Goal: Check status: Check status

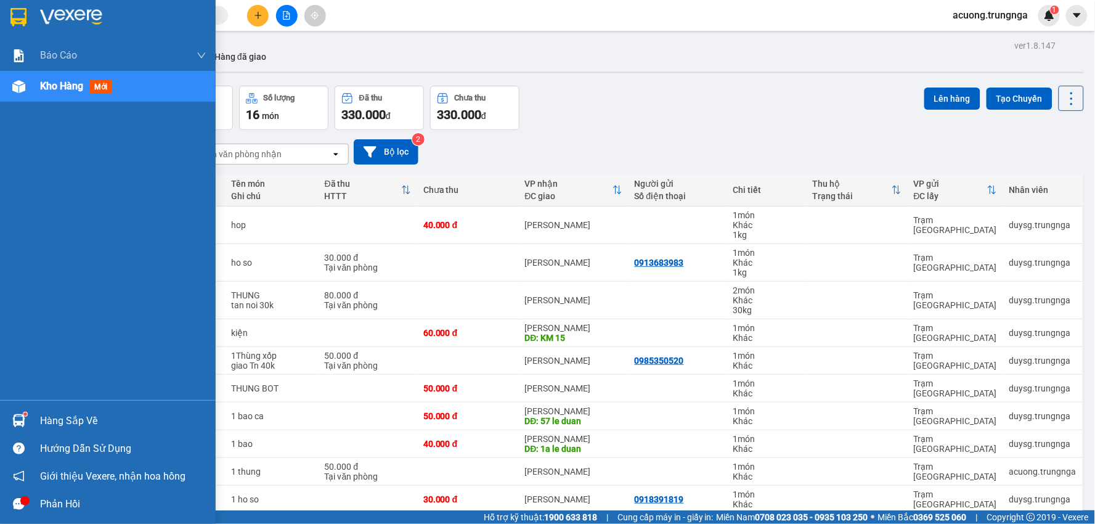
click at [83, 416] on div "Hàng sắp về" at bounding box center [123, 421] width 166 height 18
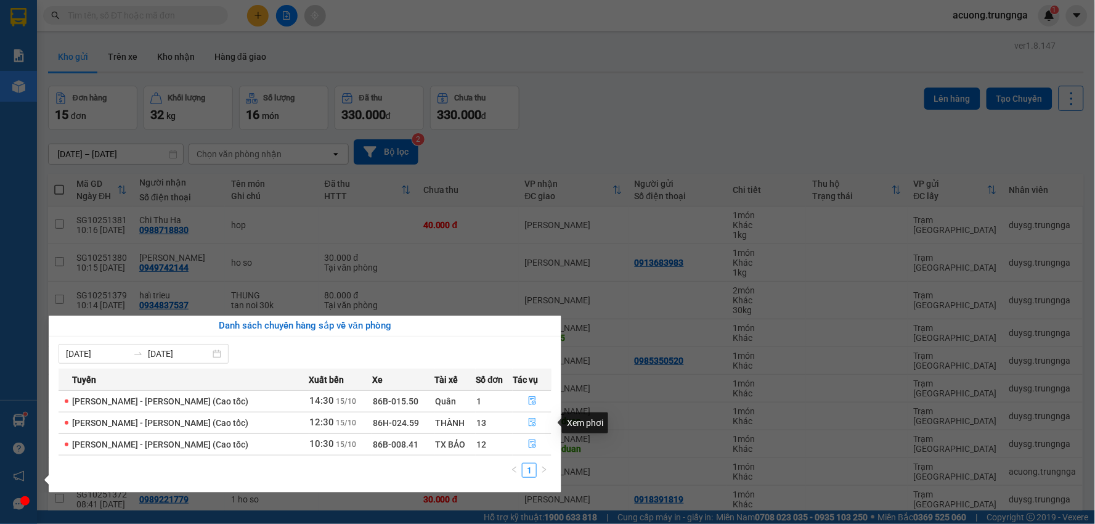
click at [531, 422] on icon "file-done" at bounding box center [532, 422] width 9 height 9
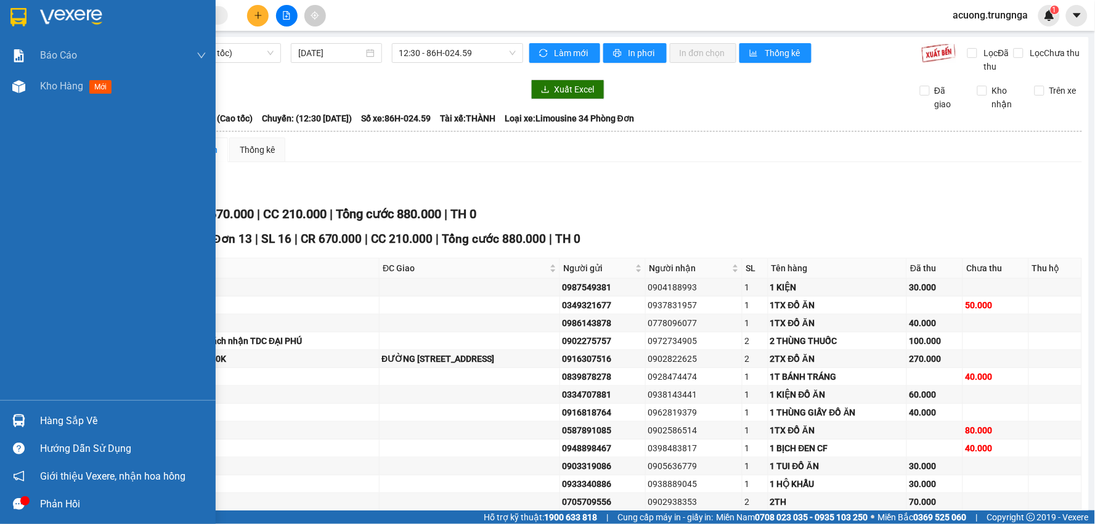
click at [74, 416] on div "Hàng sắp về" at bounding box center [123, 421] width 166 height 18
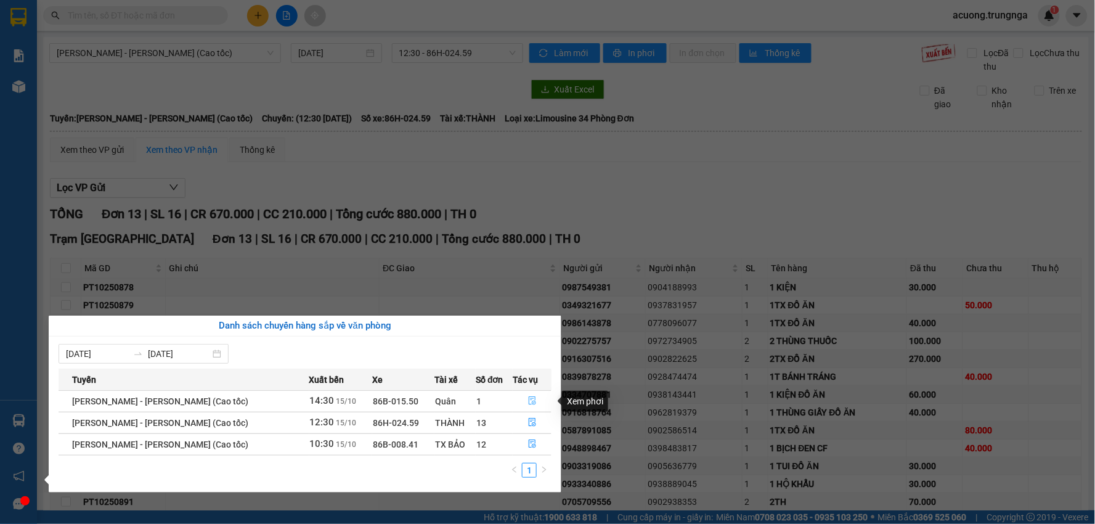
click at [528, 402] on icon "file-done" at bounding box center [532, 400] width 9 height 9
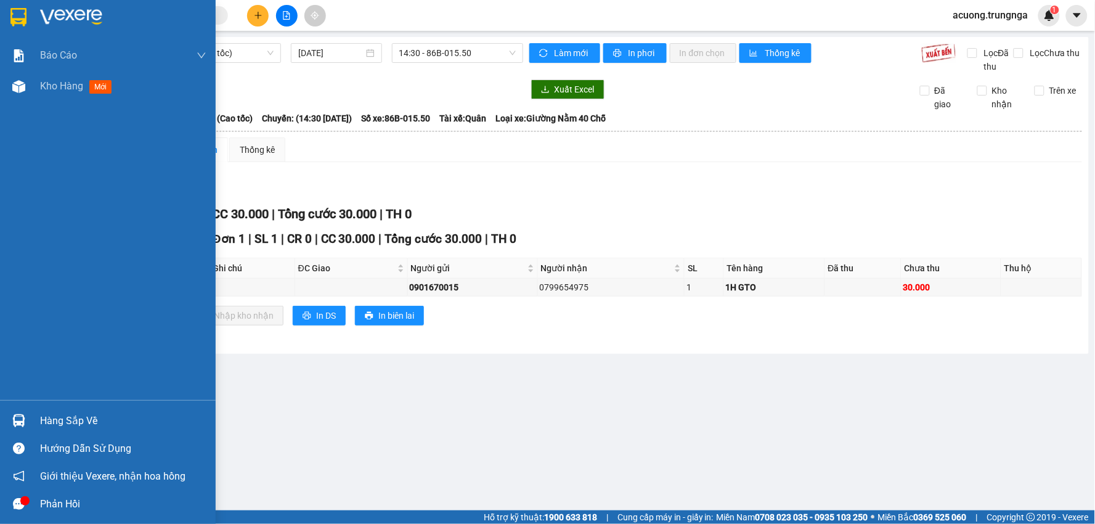
click at [60, 417] on div "Hàng sắp về" at bounding box center [123, 421] width 166 height 18
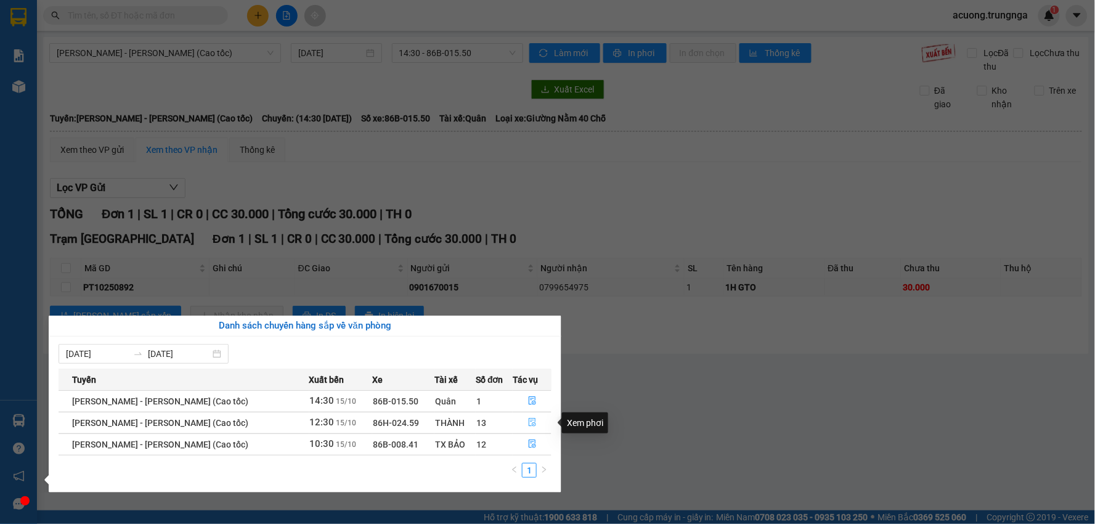
click at [529, 422] on icon "file-done" at bounding box center [532, 422] width 9 height 9
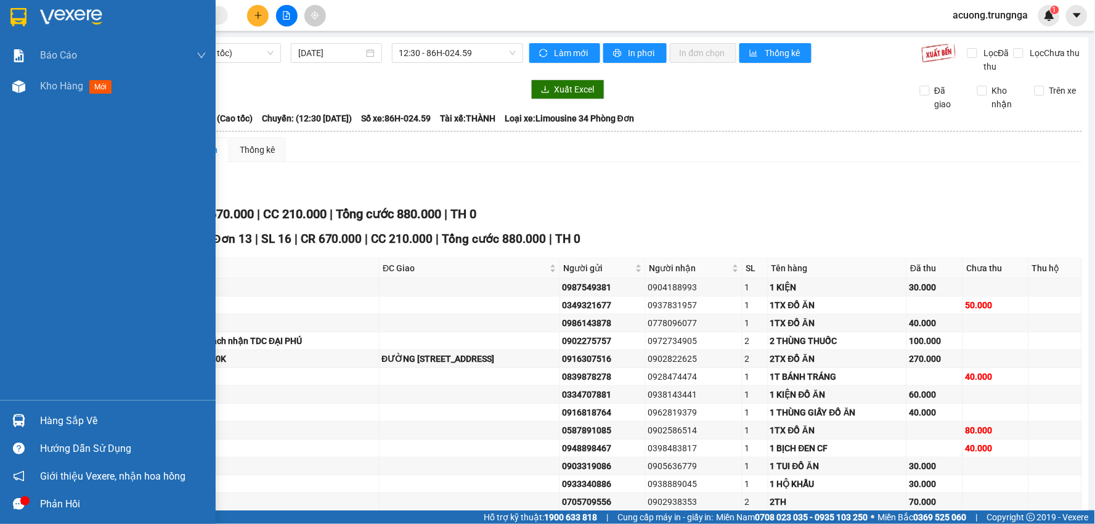
click at [57, 420] on div "Hàng sắp về" at bounding box center [123, 421] width 166 height 18
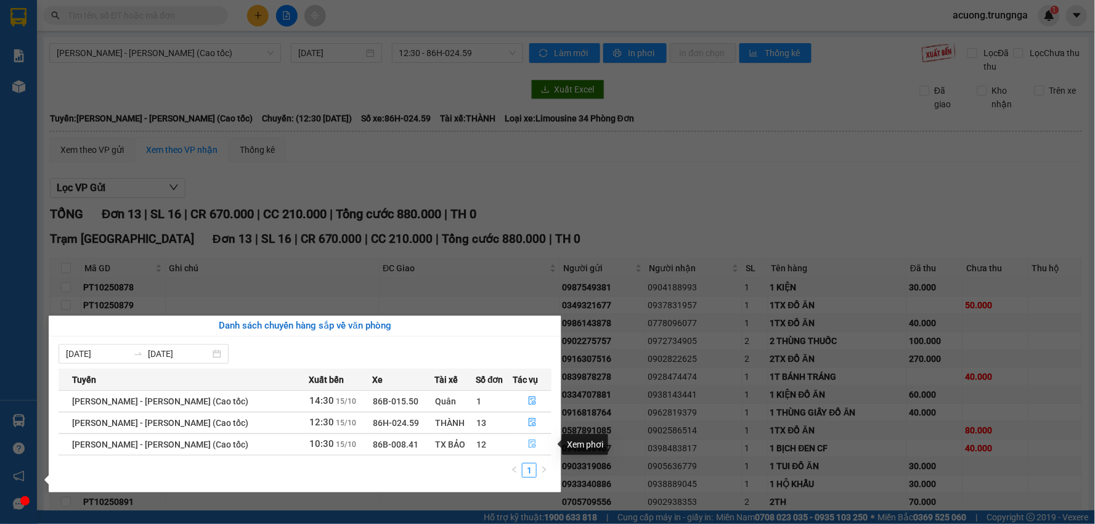
click at [528, 440] on icon "file-done" at bounding box center [532, 444] width 9 height 9
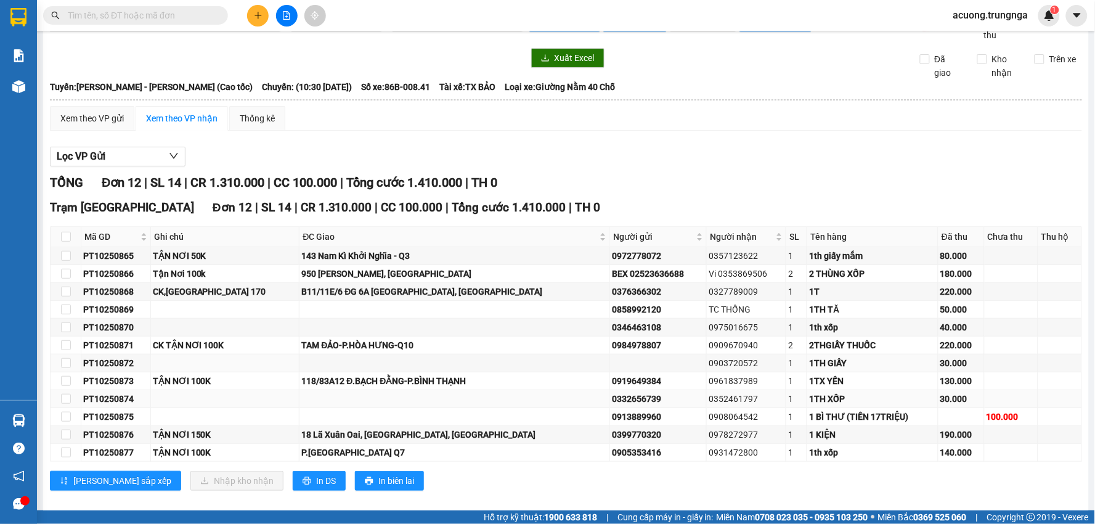
scroll to position [47, 0]
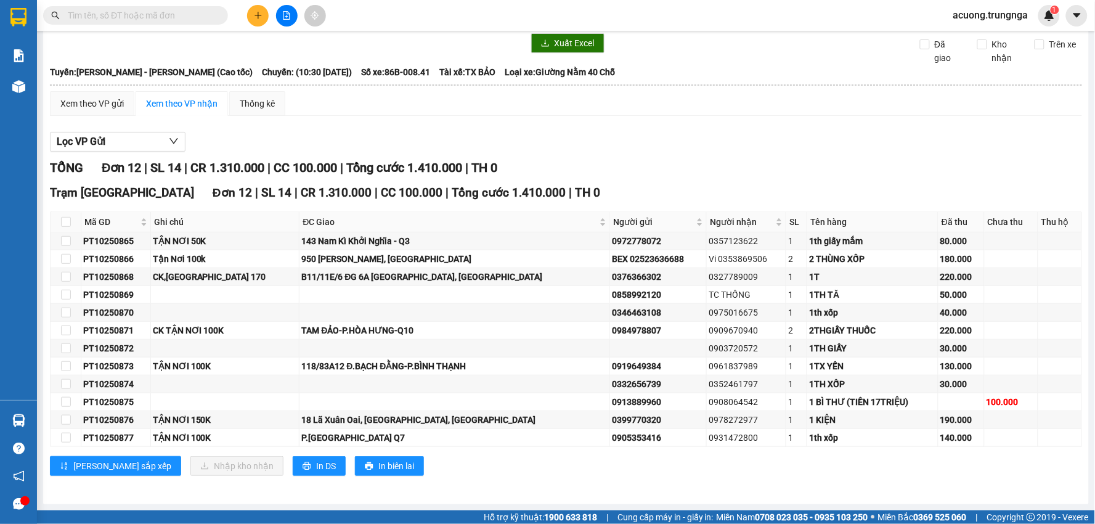
click at [877, 173] on div "TỔNG Đơn 12 | SL 14 | CR 1.310.000 | CC 100.000 | Tổng cước 1.410.000 | TH 0" at bounding box center [566, 167] width 1033 height 19
